Goal: Information Seeking & Learning: Learn about a topic

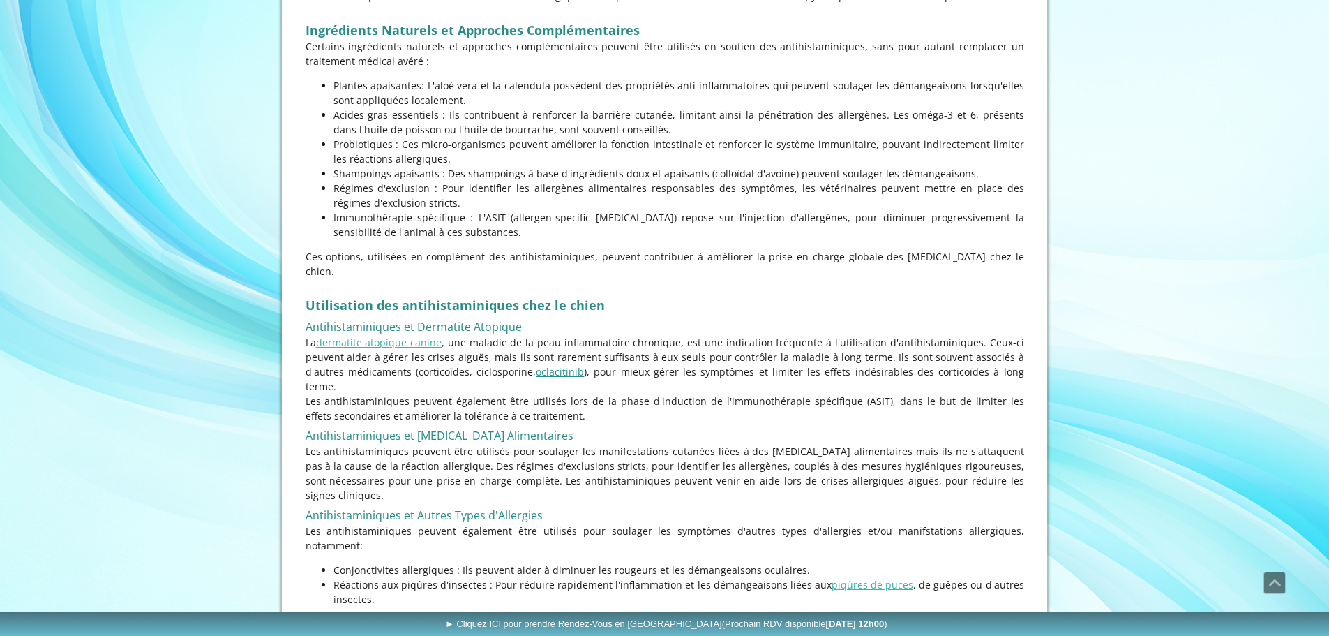
scroll to position [2452, 0]
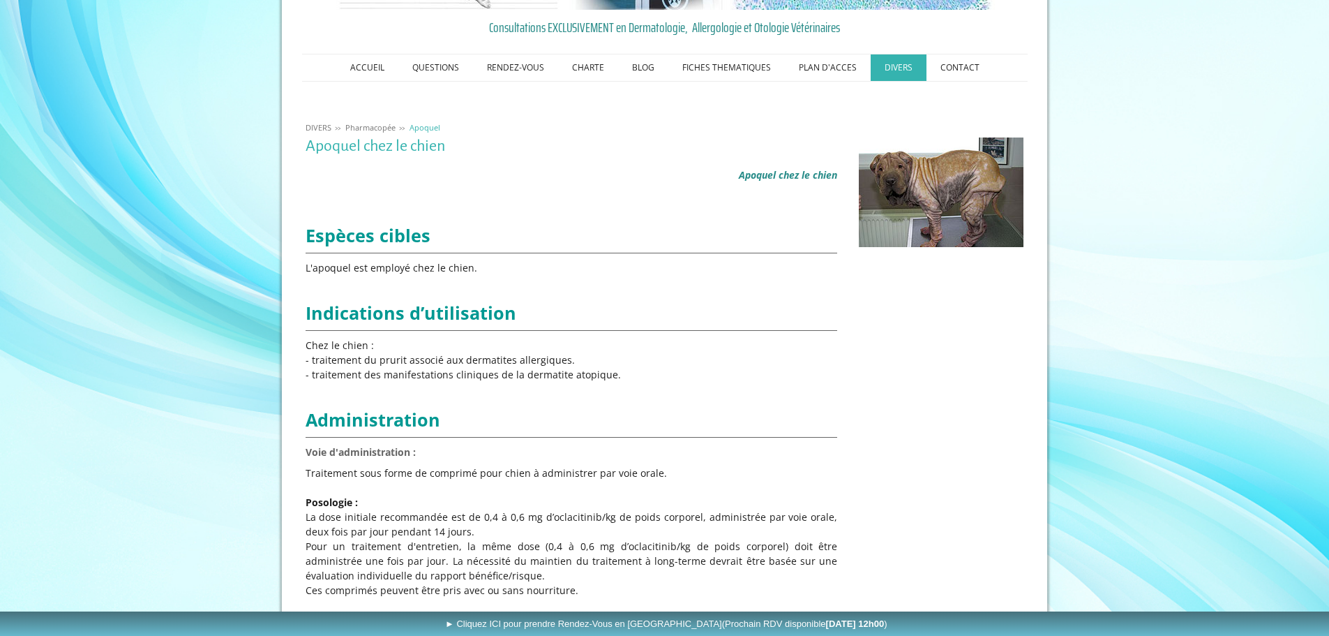
scroll to position [158, 0]
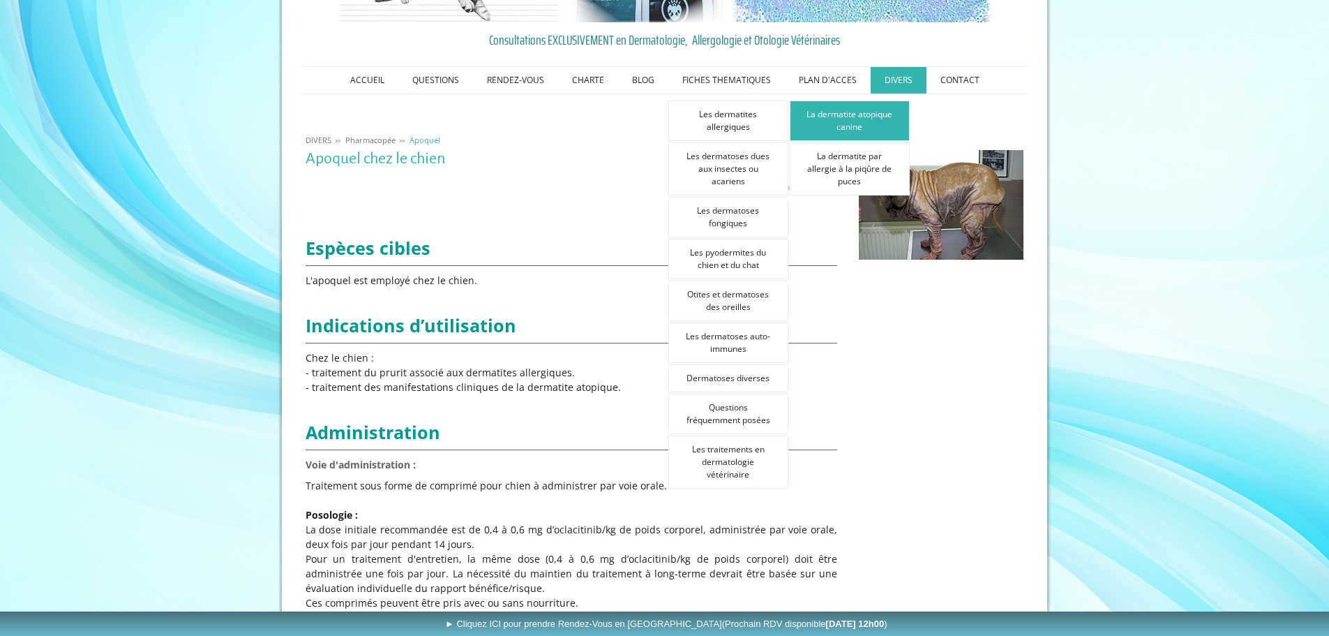
click at [845, 133] on link "La dermatite atopique canine" at bounding box center [850, 120] width 120 height 40
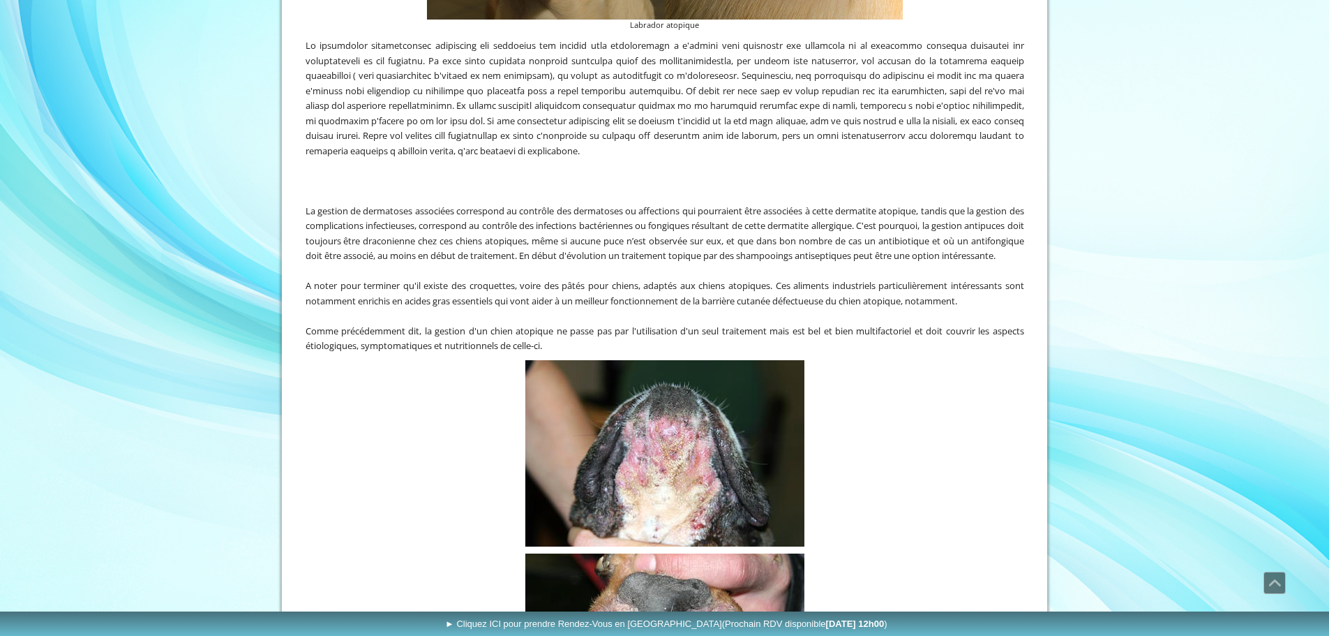
scroll to position [3279, 0]
